Goal: Task Accomplishment & Management: Manage account settings

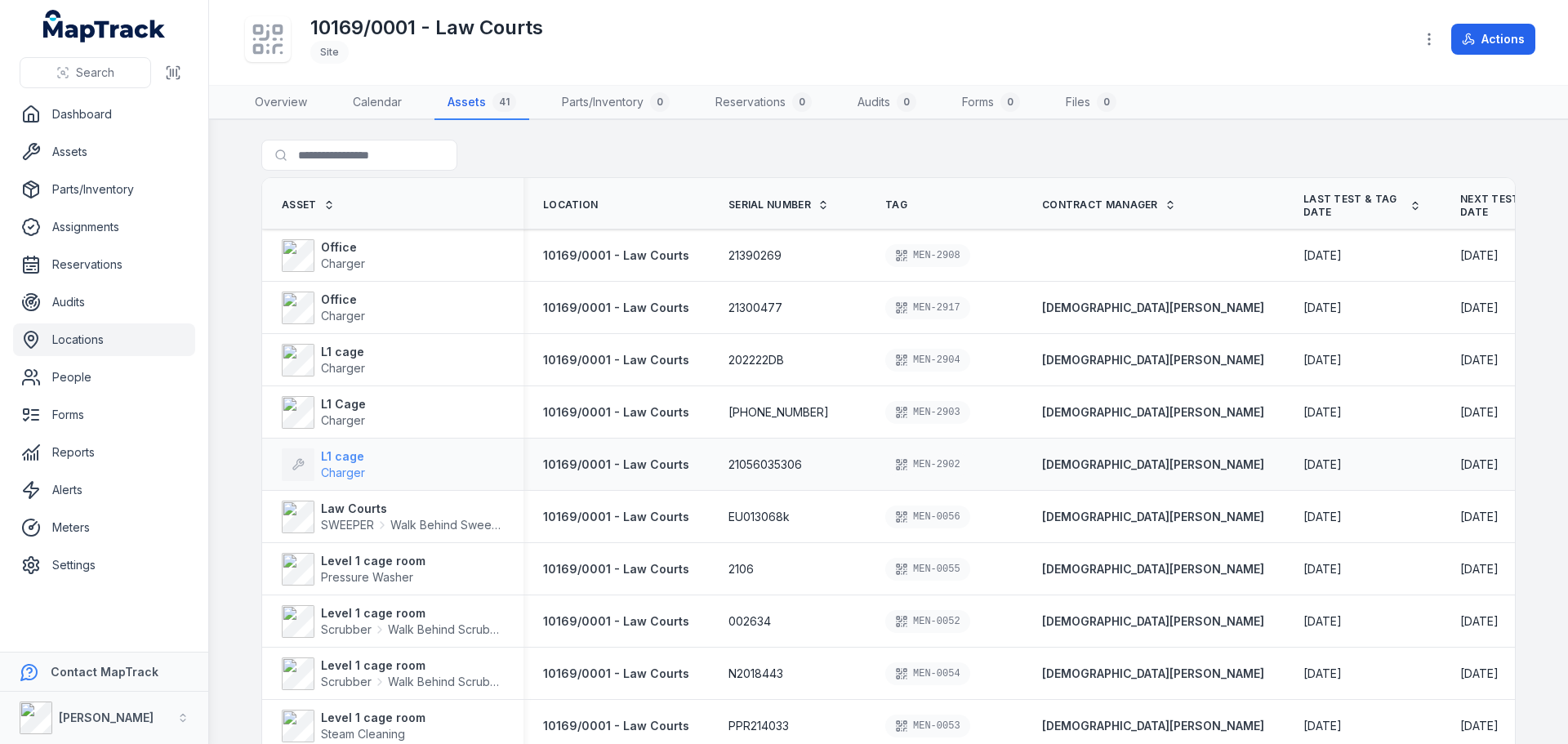
click at [346, 465] on span "Charger" at bounding box center [343, 473] width 44 height 16
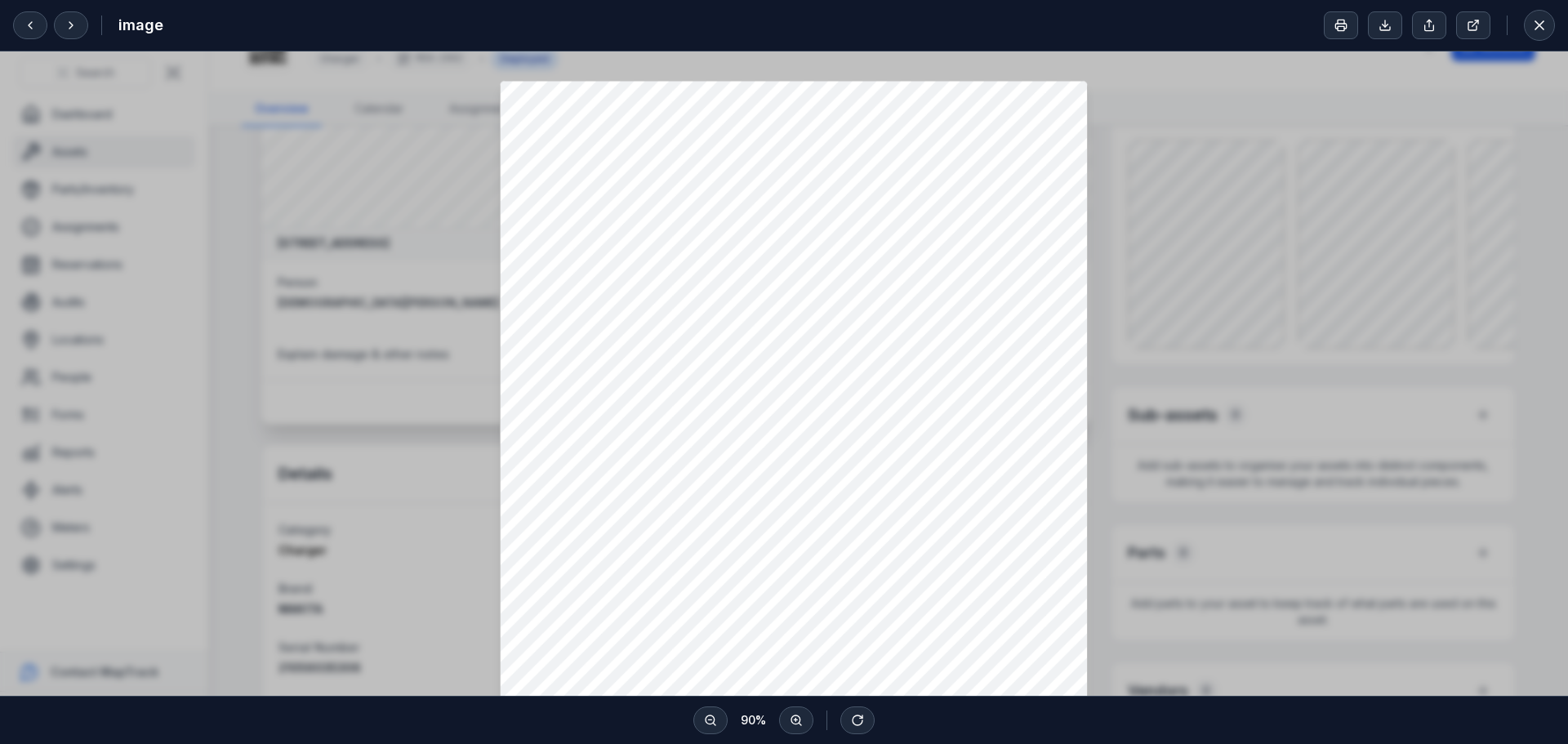
scroll to position [82, 0]
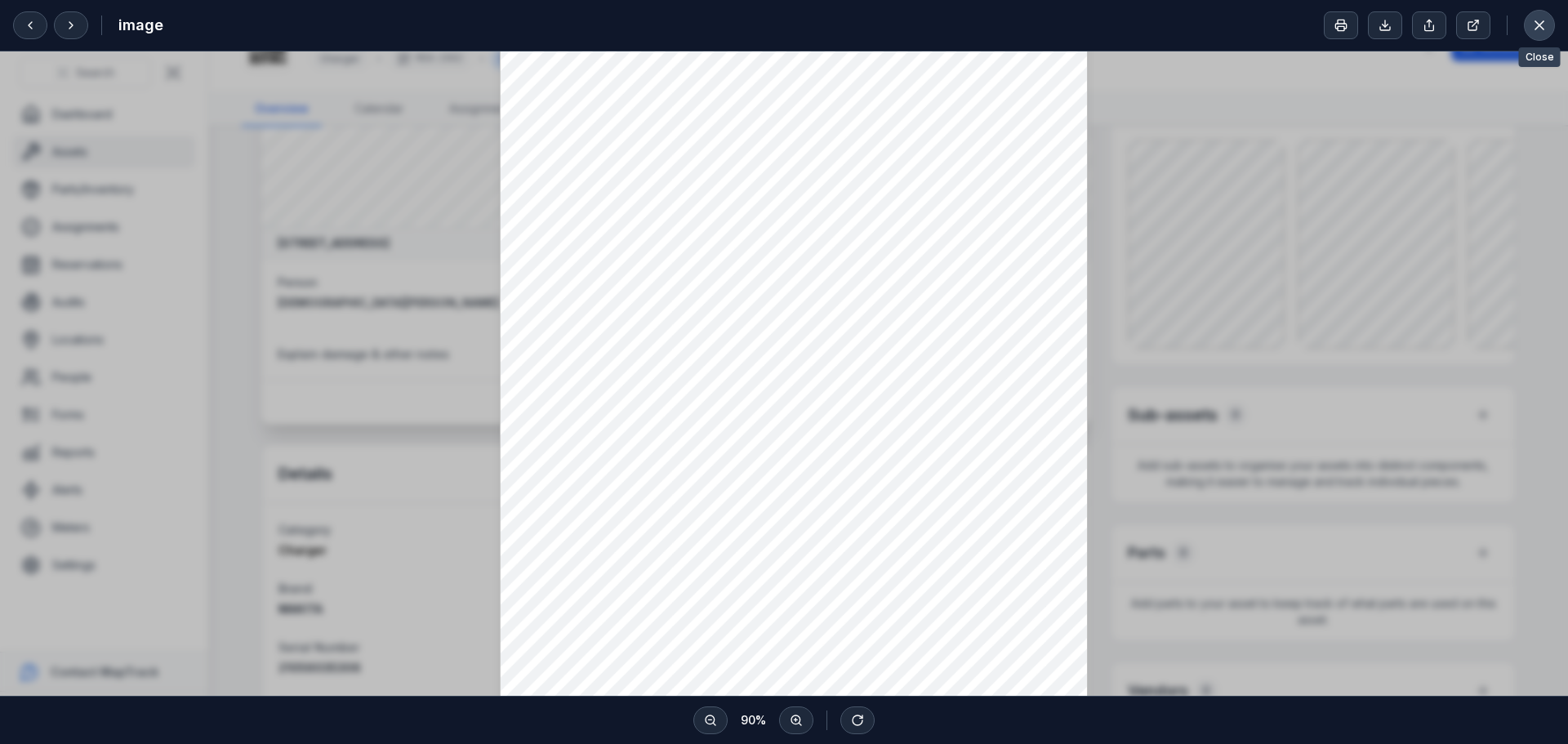
click at [1540, 26] on icon at bounding box center [1539, 25] width 8 height 8
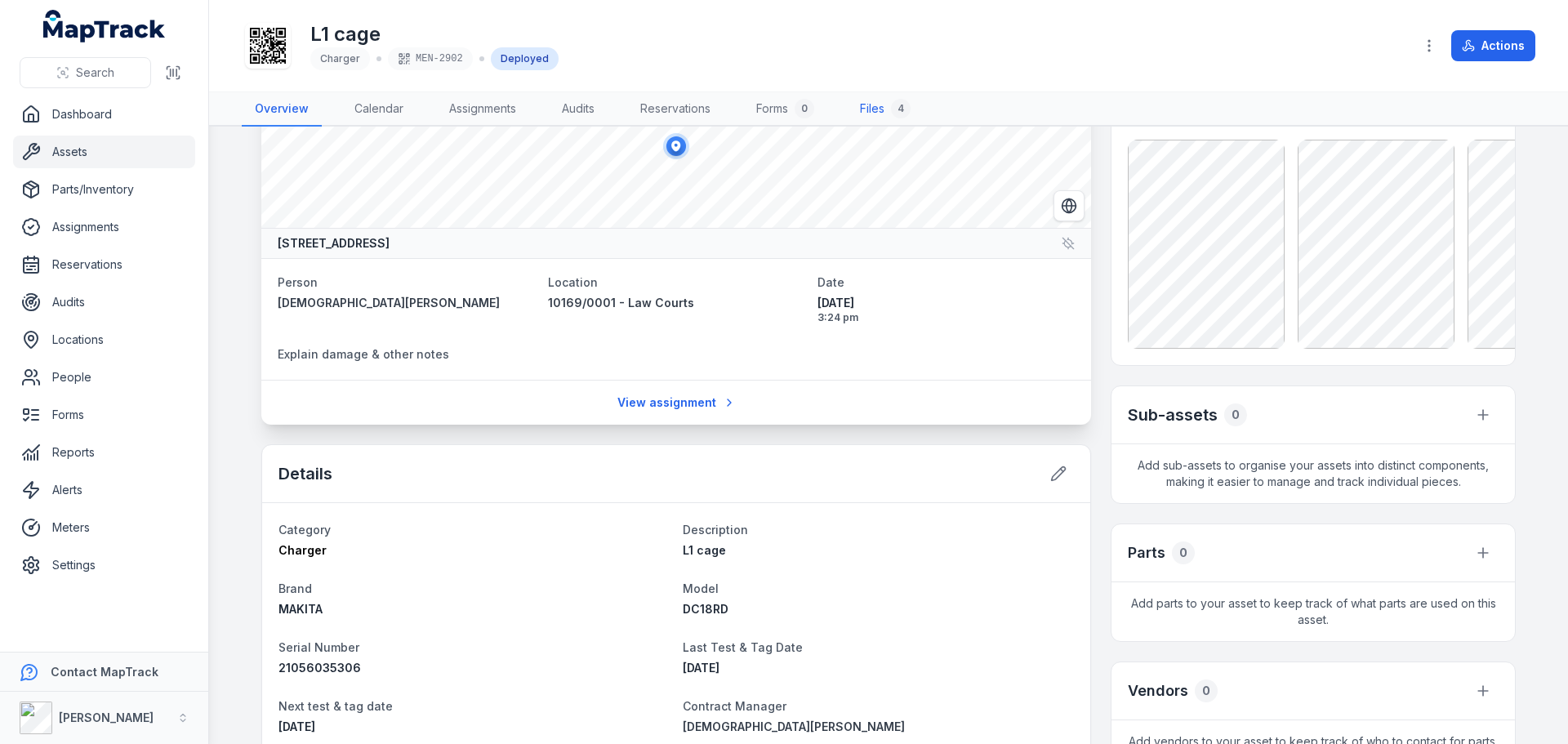
click at [887, 106] on link "Files 4" at bounding box center [885, 109] width 77 height 35
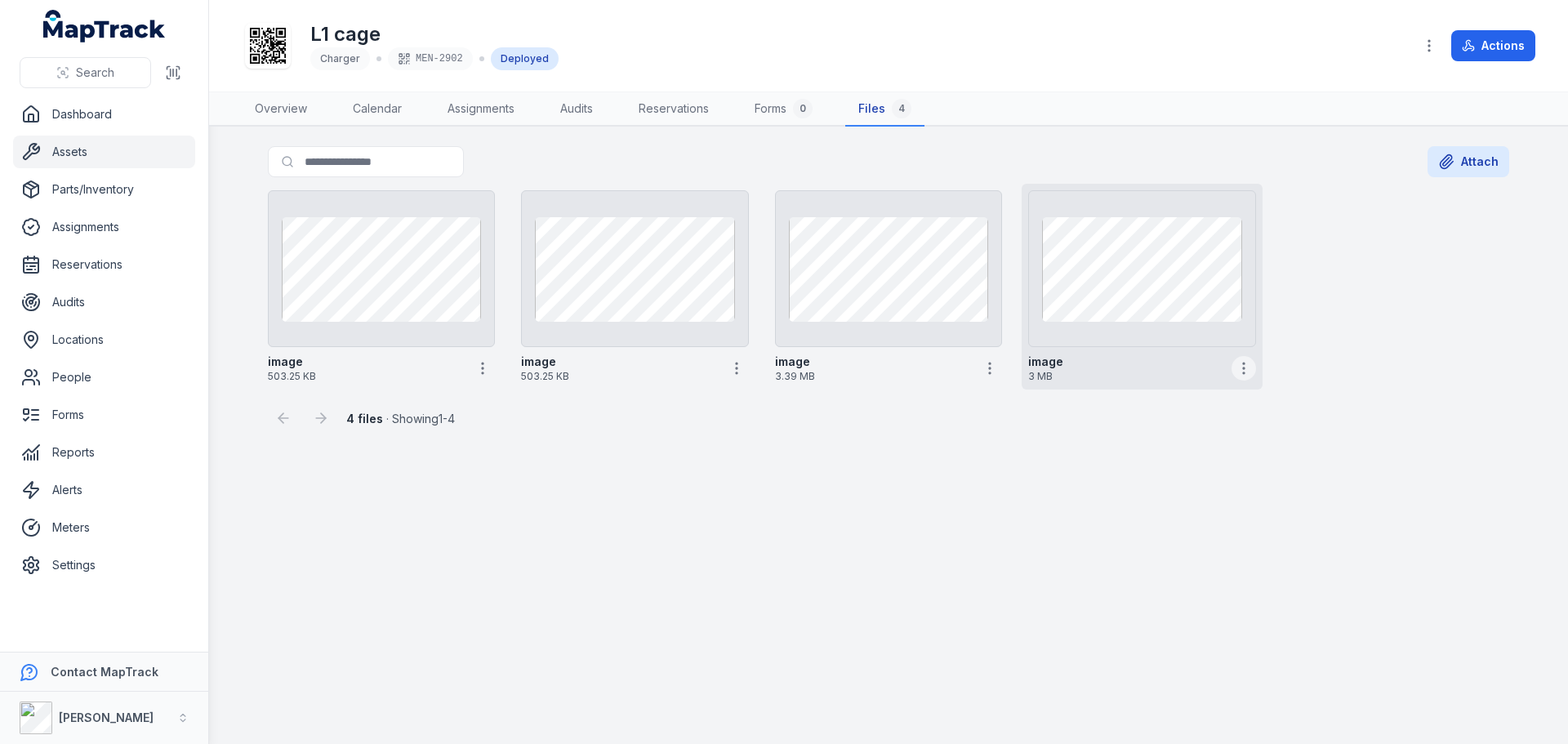
click at [1243, 366] on icon "button" at bounding box center [1243, 368] width 16 height 16
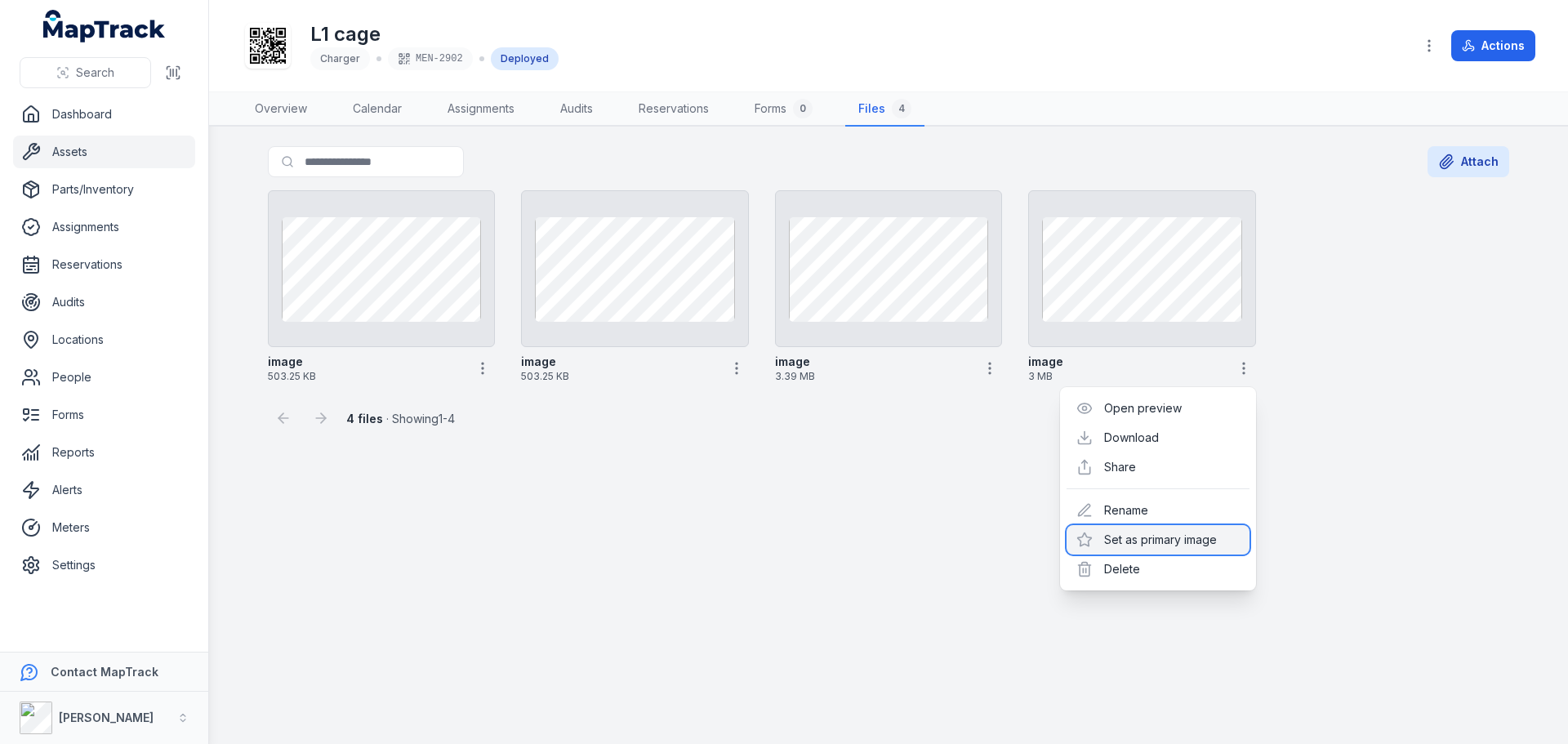
click at [1214, 552] on div "Set as primary image" at bounding box center [1158, 539] width 183 height 29
